Goal: Check status

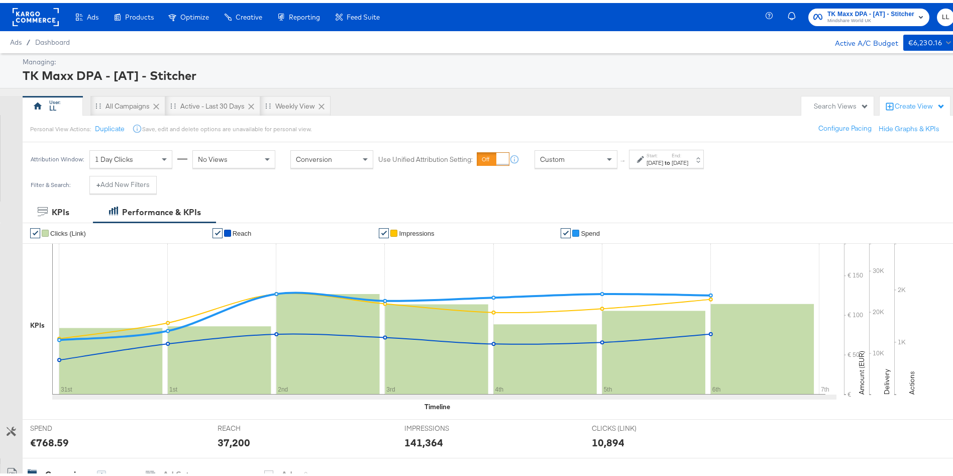
click at [644, 163] on div "Start: [DATE] to End: [DATE]" at bounding box center [662, 156] width 51 height 15
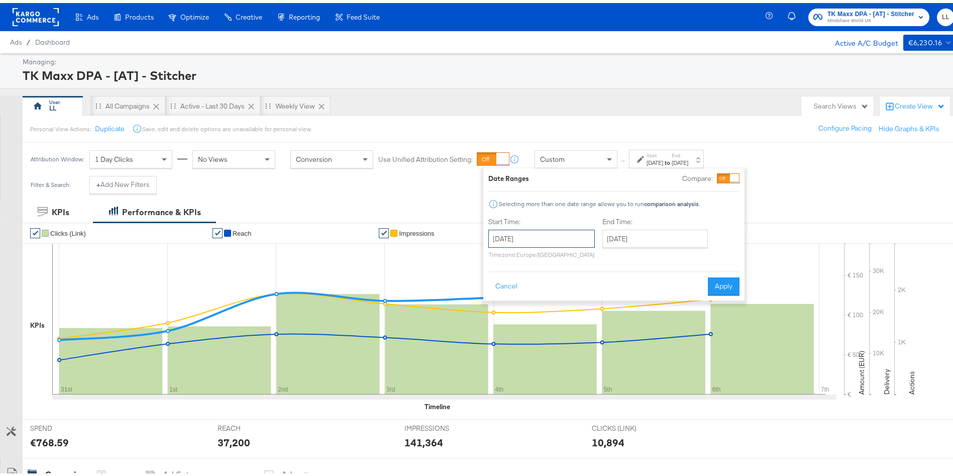
click at [526, 234] on input "[DATE]" at bounding box center [541, 236] width 106 height 18
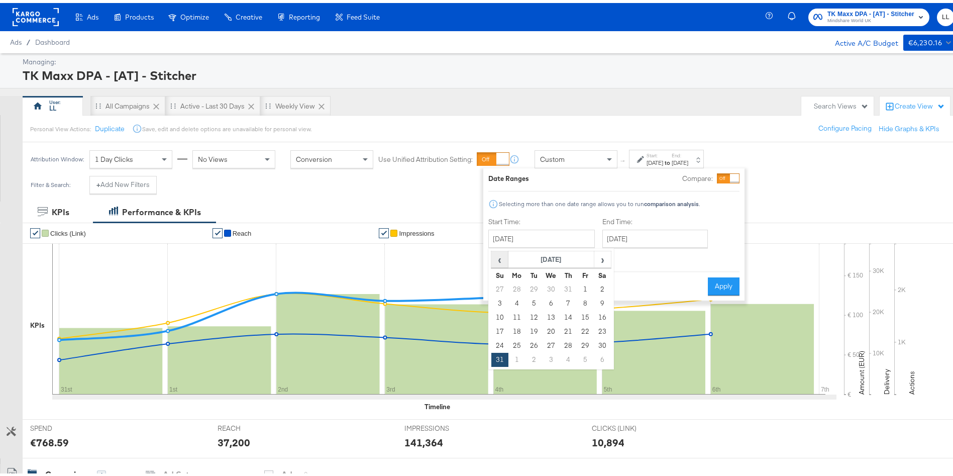
click at [499, 260] on span "‹" at bounding box center [500, 256] width 16 height 15
click at [601, 262] on span "›" at bounding box center [603, 256] width 16 height 15
click at [585, 288] on td "1" at bounding box center [585, 286] width 17 height 14
type input "[DATE]"
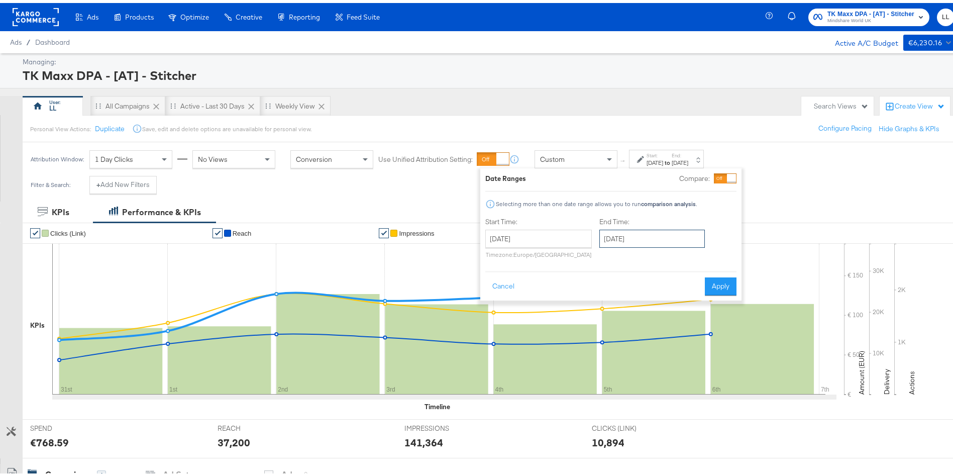
click at [646, 234] on input "[DATE]" at bounding box center [651, 236] width 105 height 18
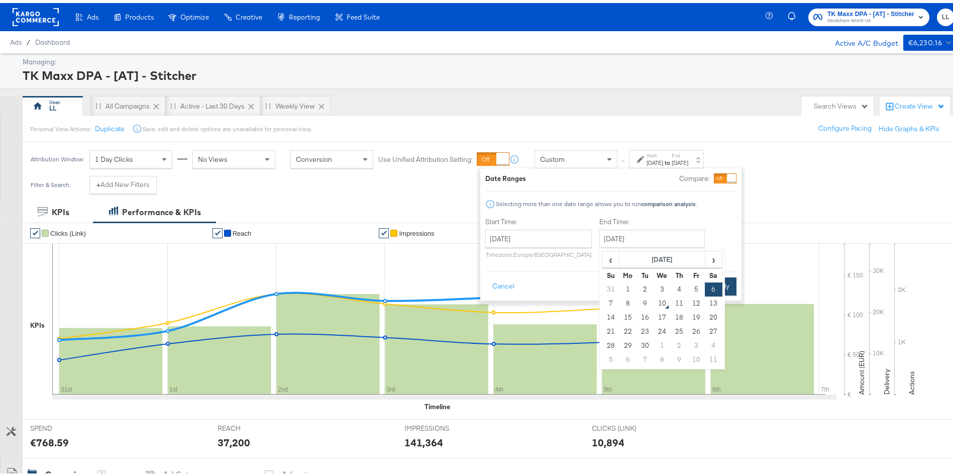
click at [728, 280] on button "Apply" at bounding box center [721, 283] width 32 height 18
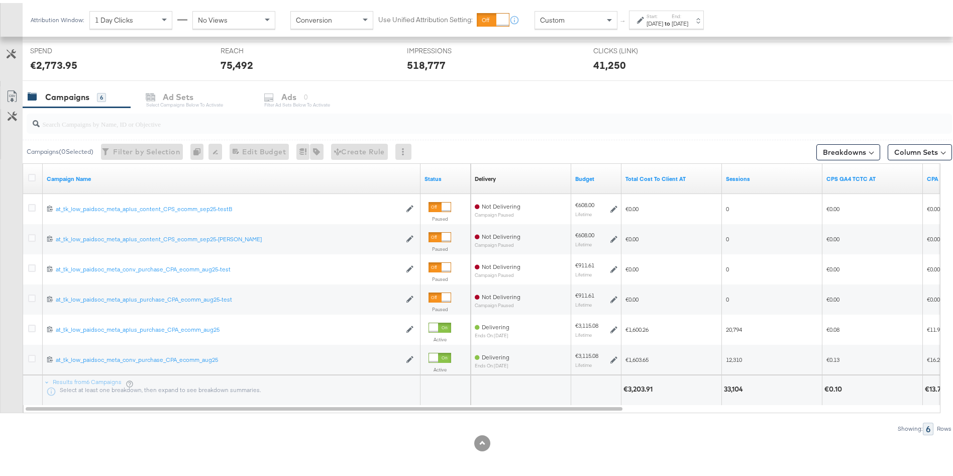
scroll to position [377, 0]
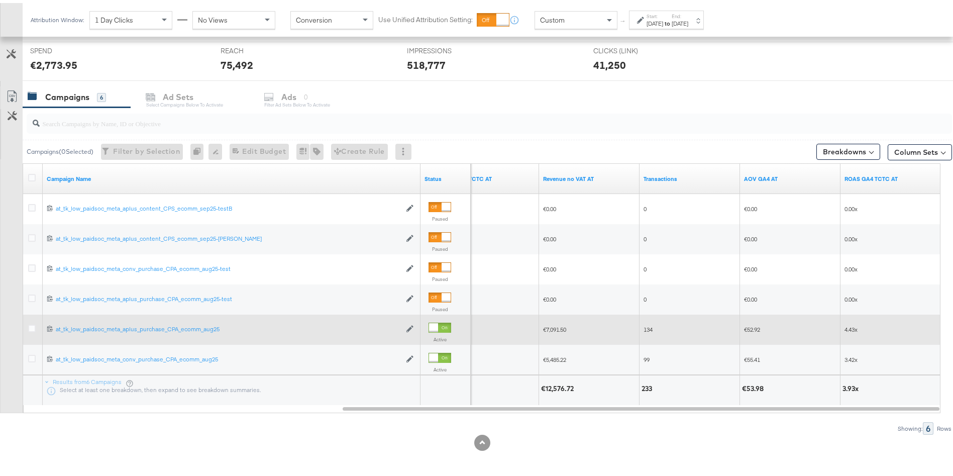
click at [852, 327] on span "4.43x" at bounding box center [850, 326] width 13 height 8
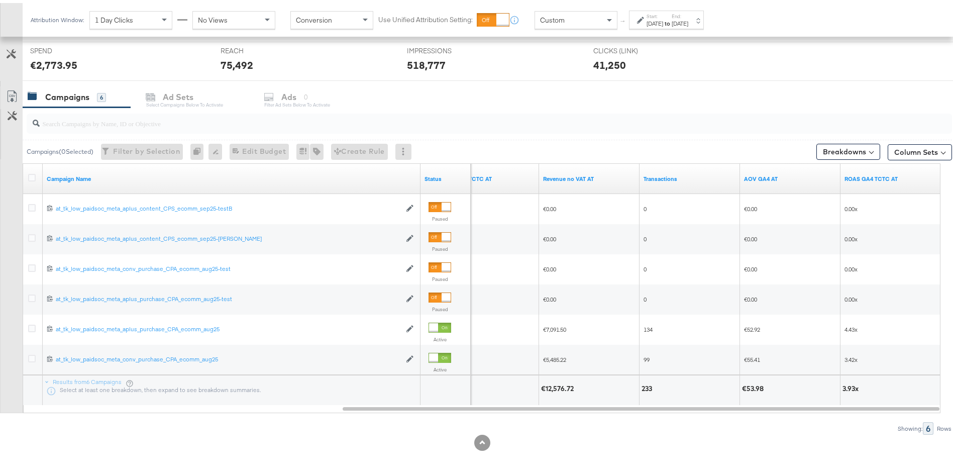
click at [688, 17] on div "[DATE]" at bounding box center [680, 21] width 17 height 8
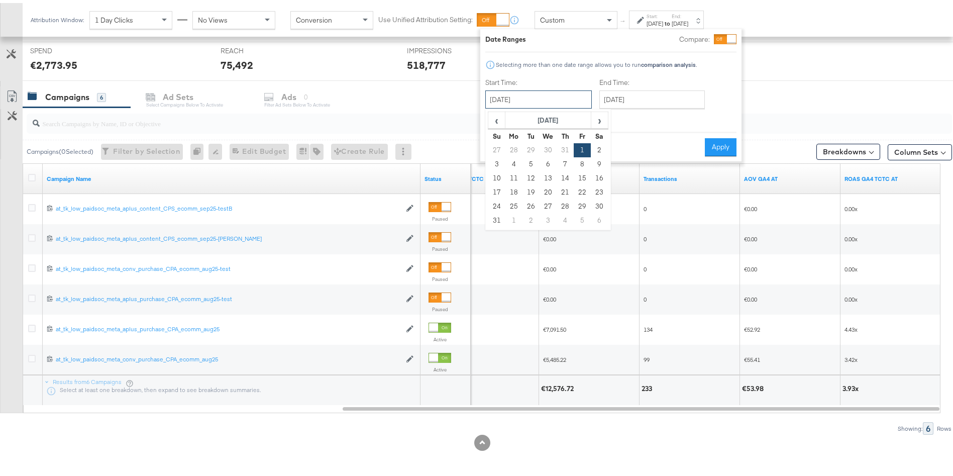
click at [527, 93] on input "[DATE]" at bounding box center [538, 96] width 106 height 18
click at [601, 116] on span "›" at bounding box center [600, 117] width 16 height 15
click at [498, 151] on td "31" at bounding box center [496, 147] width 17 height 14
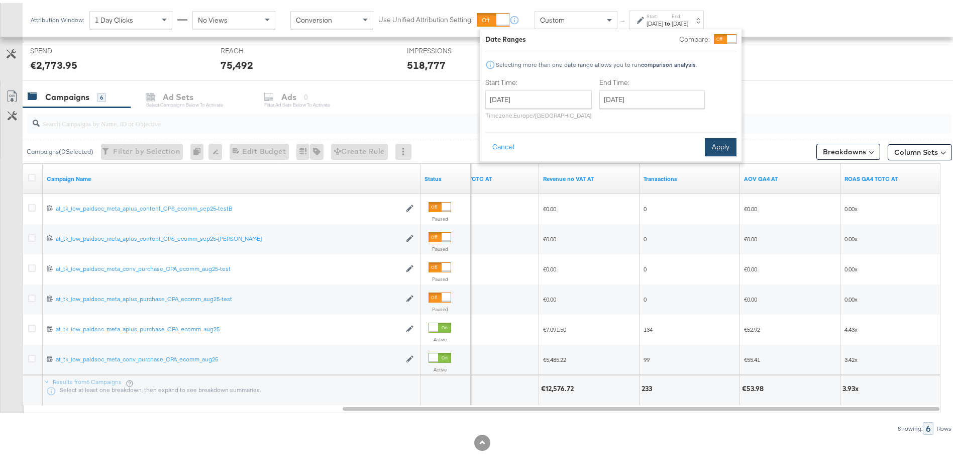
click at [724, 149] on button "Apply" at bounding box center [721, 144] width 32 height 18
